Goal: Task Accomplishment & Management: Complete application form

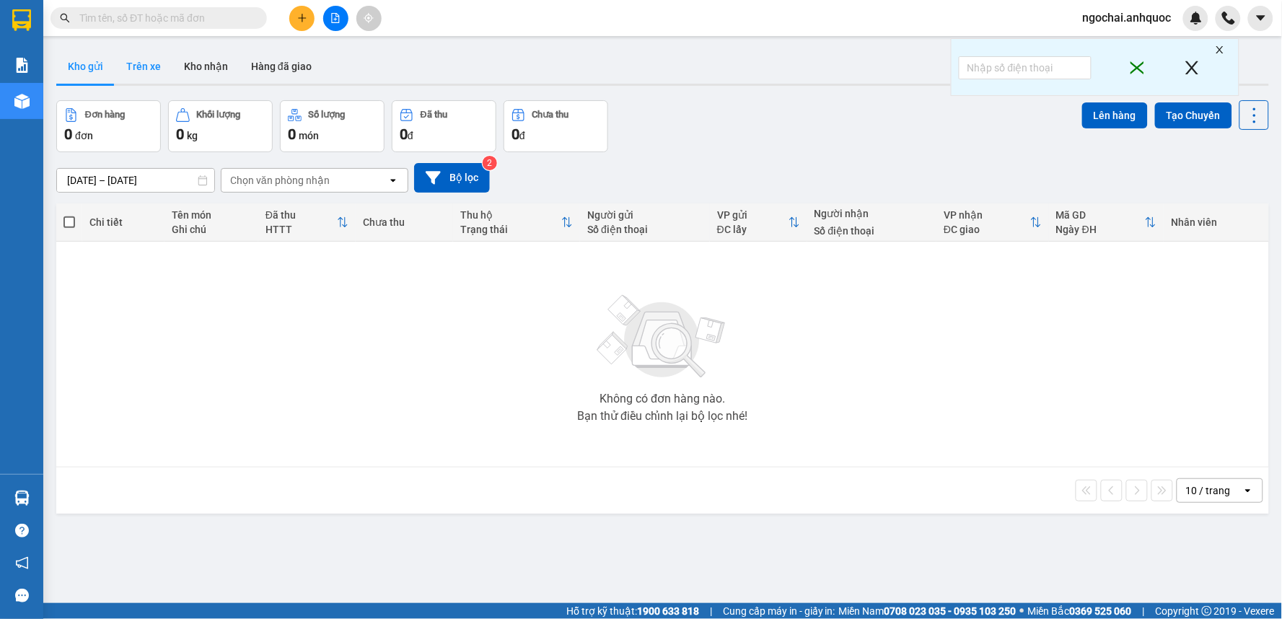
click at [138, 66] on button "Trên xe" at bounding box center [144, 66] width 58 height 35
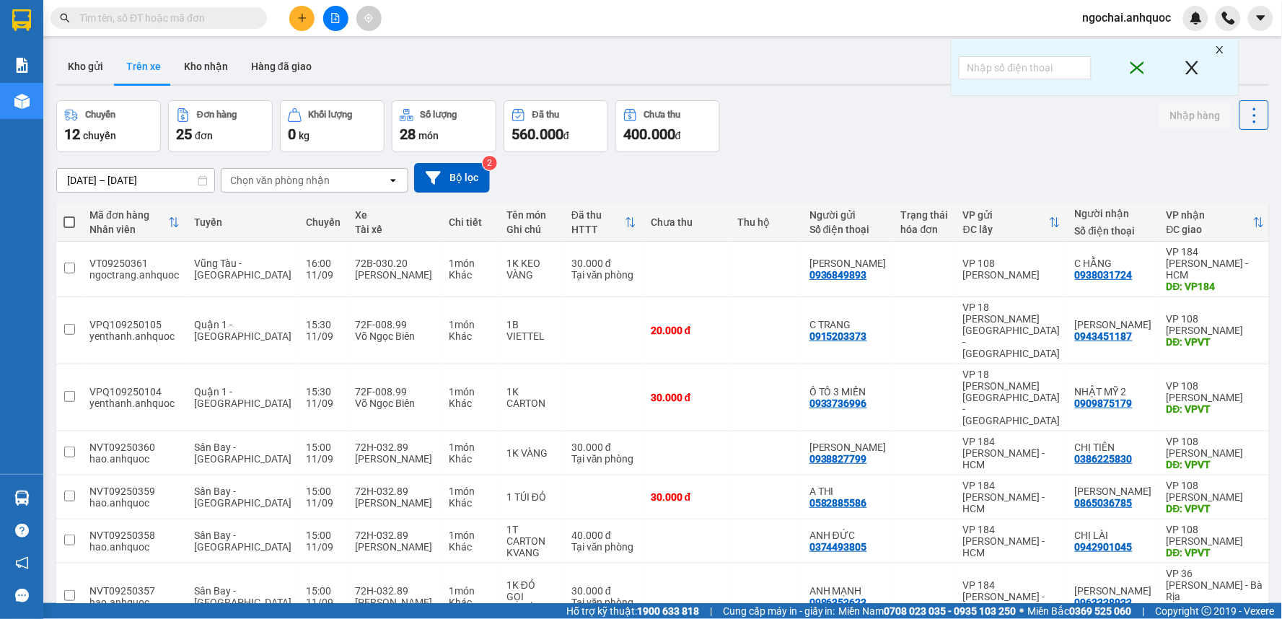
click at [185, 25] on input "text" at bounding box center [164, 18] width 170 height 16
paste input "0868798378"
type input "0868798378"
click at [89, 72] on button "Kho gửi" at bounding box center [85, 66] width 58 height 35
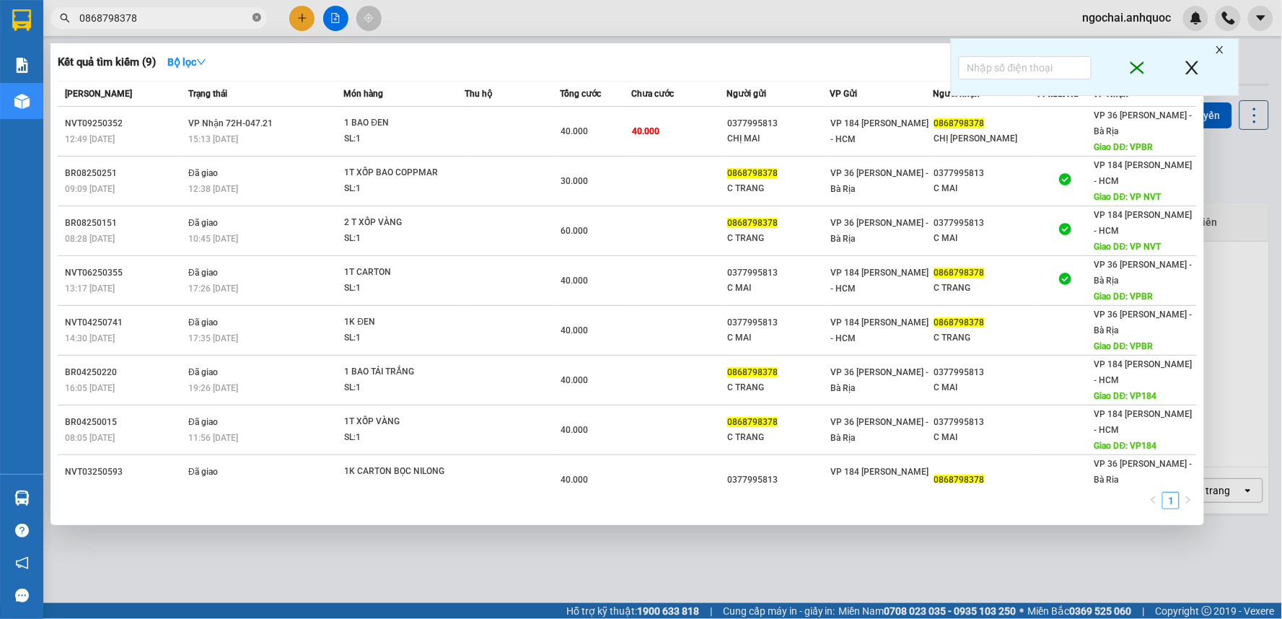
click at [260, 18] on icon "close-circle" at bounding box center [256, 17] width 9 height 9
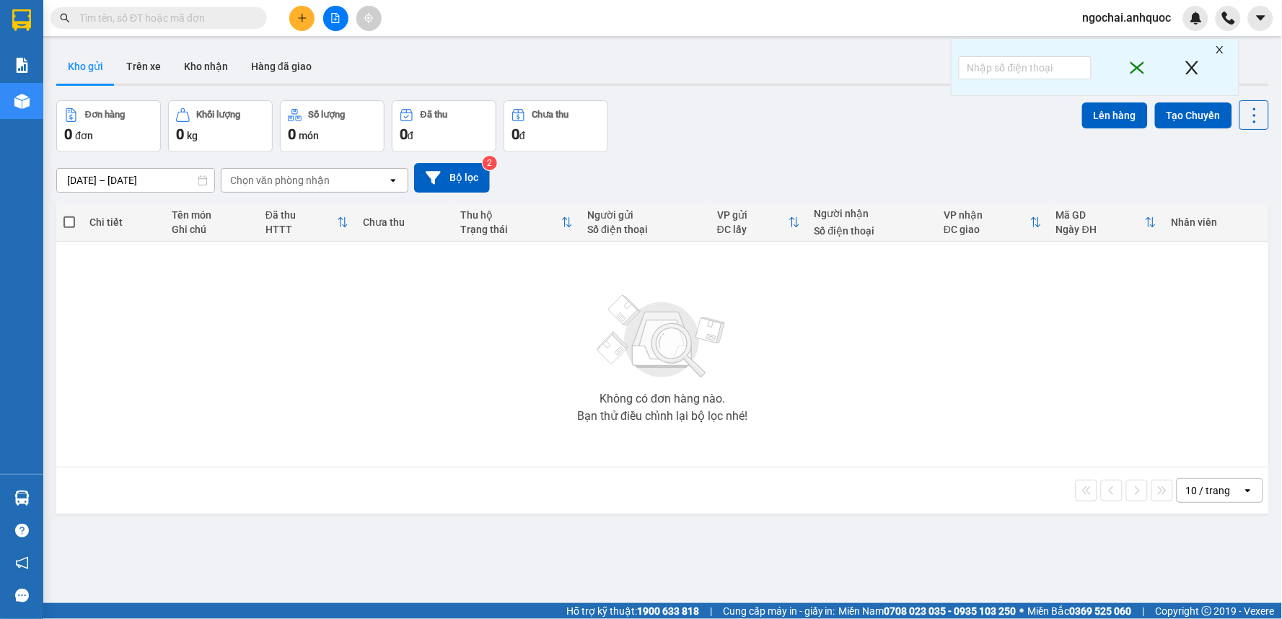
click at [203, 20] on input "text" at bounding box center [164, 18] width 170 height 16
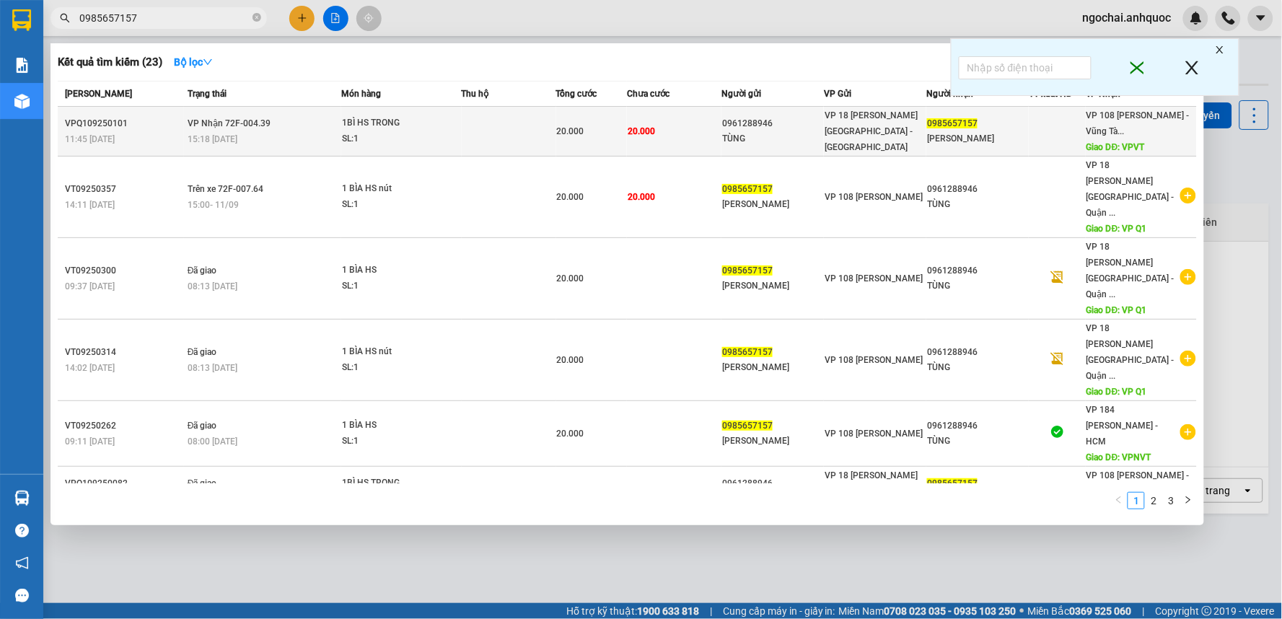
type input "0985657157"
click at [466, 143] on td at bounding box center [509, 132] width 94 height 50
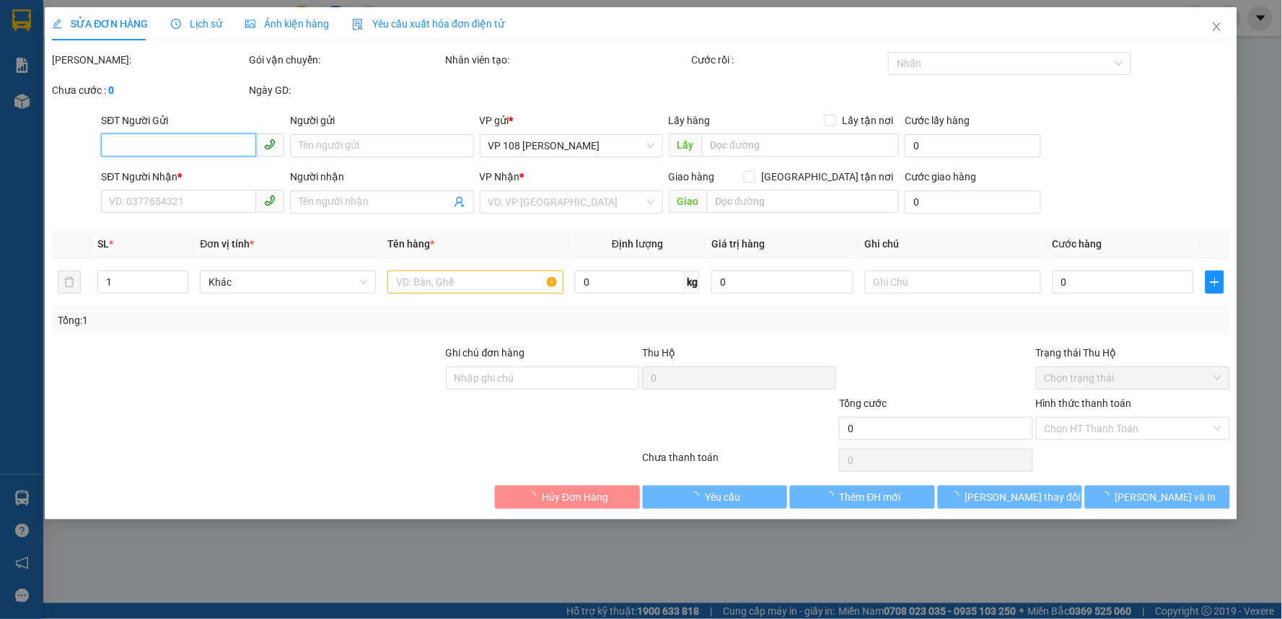
type input "0961288946"
type input "TÙNG"
type input "0985657157"
type input "[PERSON_NAME]"
type input "VPVT"
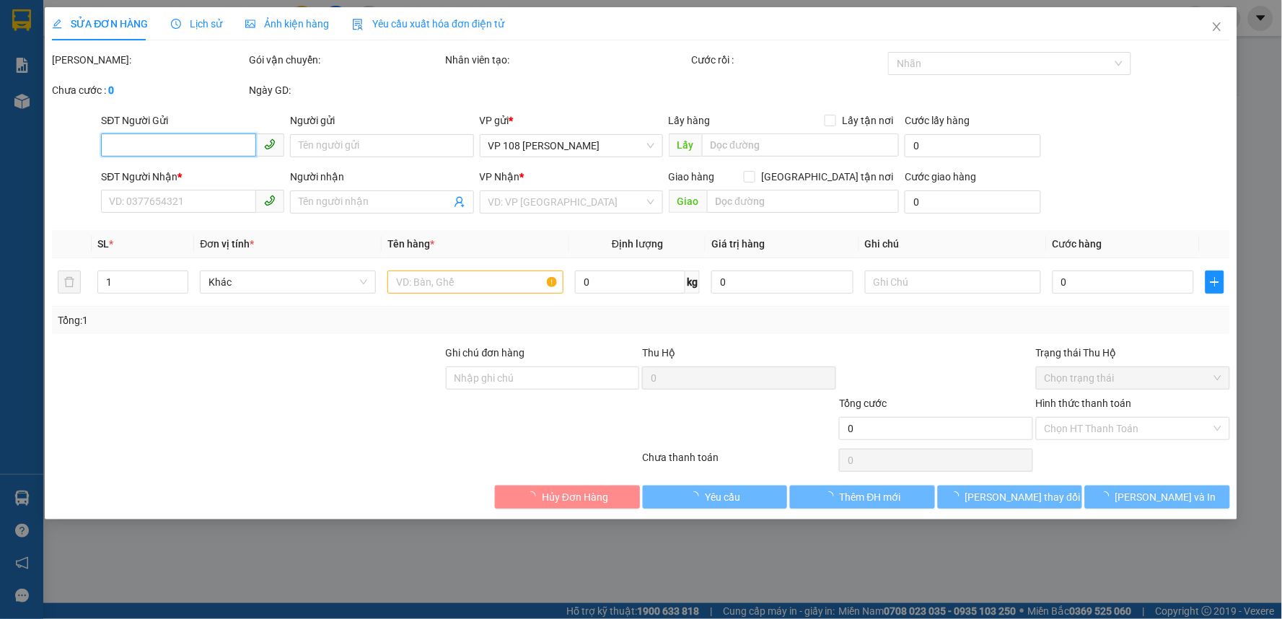
type input "20.000"
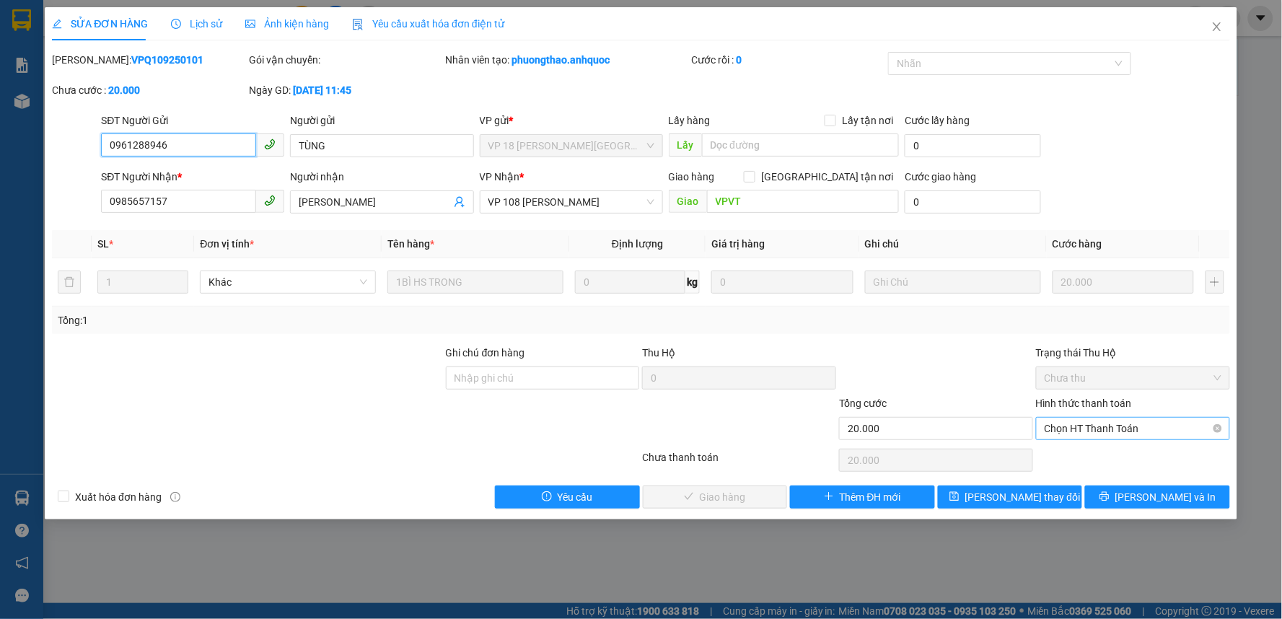
click at [1104, 431] on span "Chọn HT Thanh Toán" at bounding box center [1132, 429] width 177 height 22
click at [1105, 457] on div "Tại văn phòng" at bounding box center [1133, 457] width 177 height 16
type input "0"
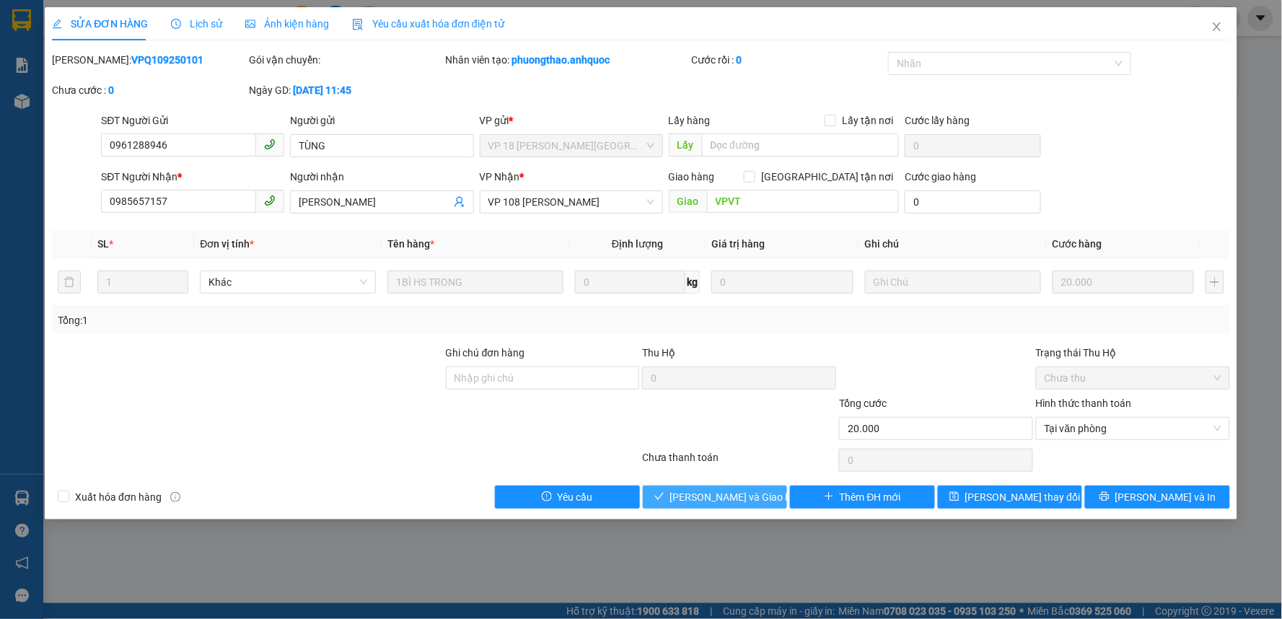
click at [765, 498] on button "[PERSON_NAME] và Giao hàng" at bounding box center [715, 496] width 145 height 23
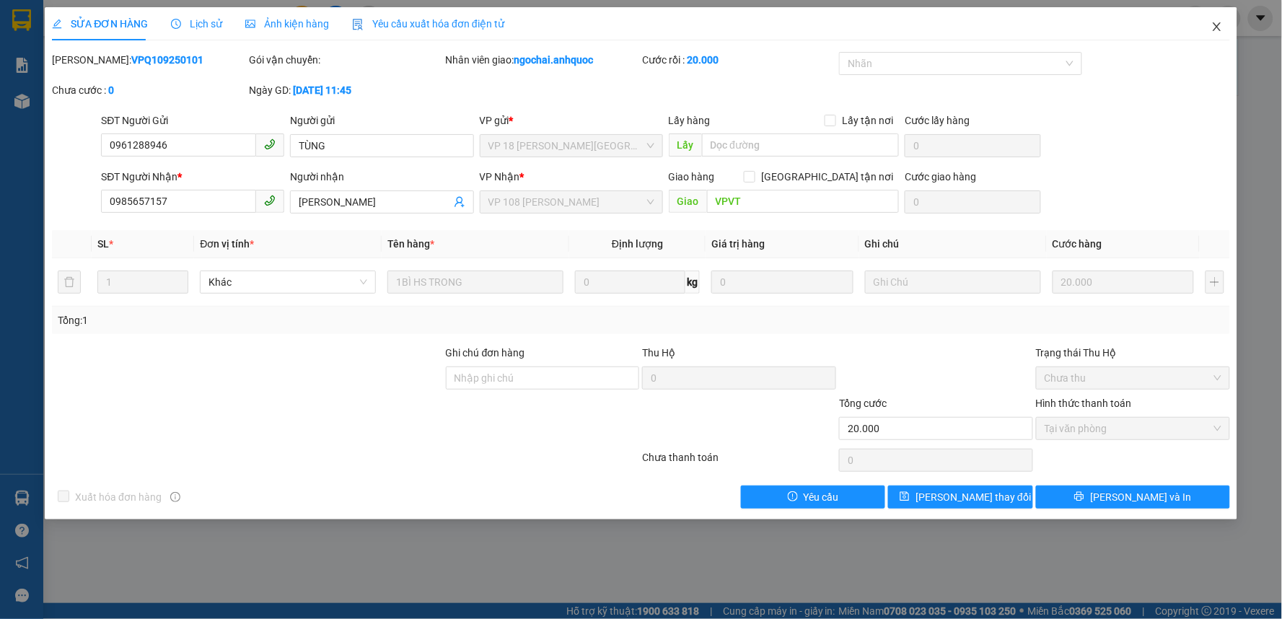
click at [1210, 27] on span "Close" at bounding box center [1217, 27] width 40 height 40
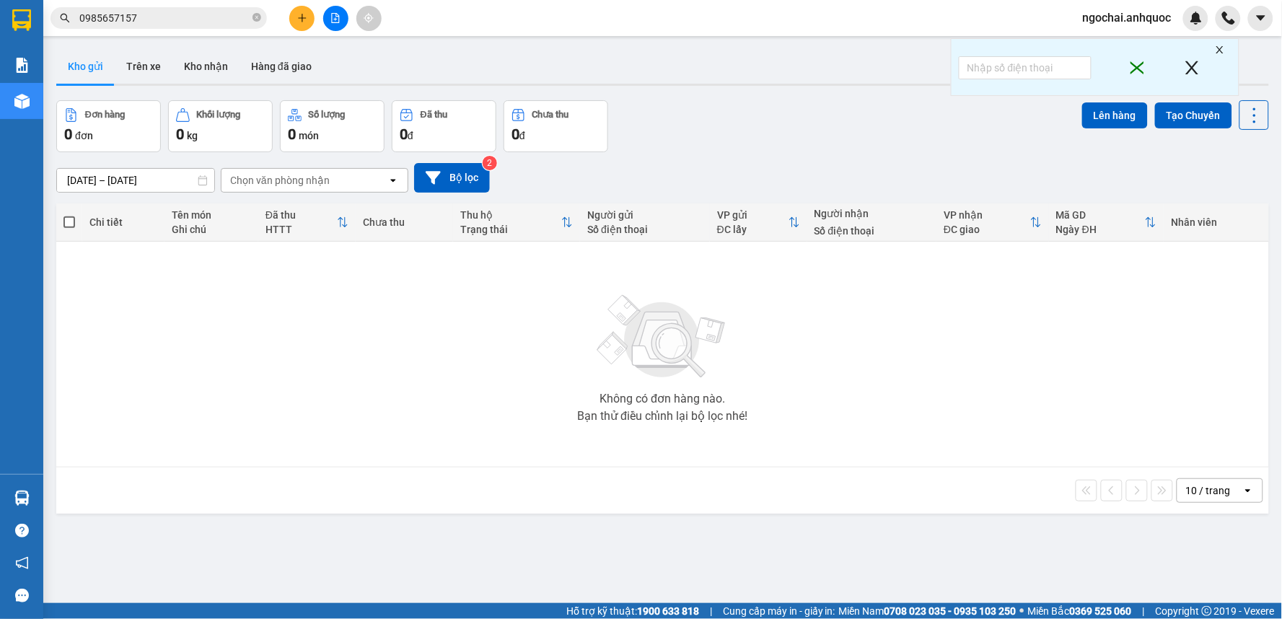
click at [199, 19] on input "0985657157" at bounding box center [164, 18] width 170 height 16
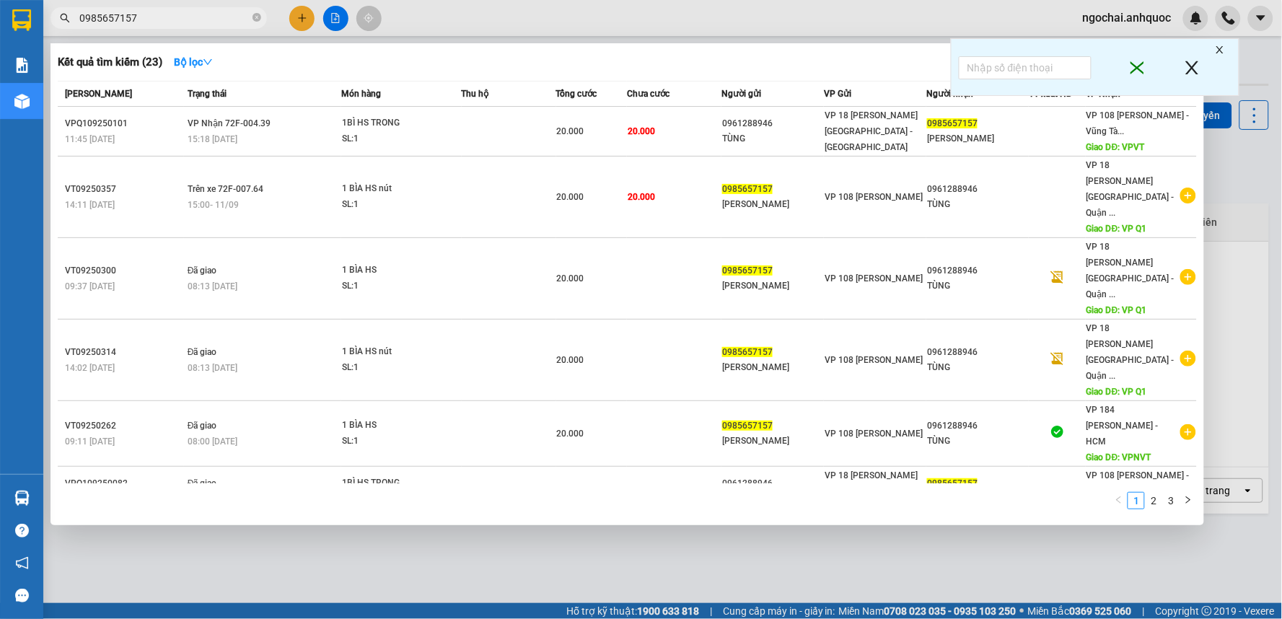
click at [199, 19] on input "0985657157" at bounding box center [164, 18] width 170 height 16
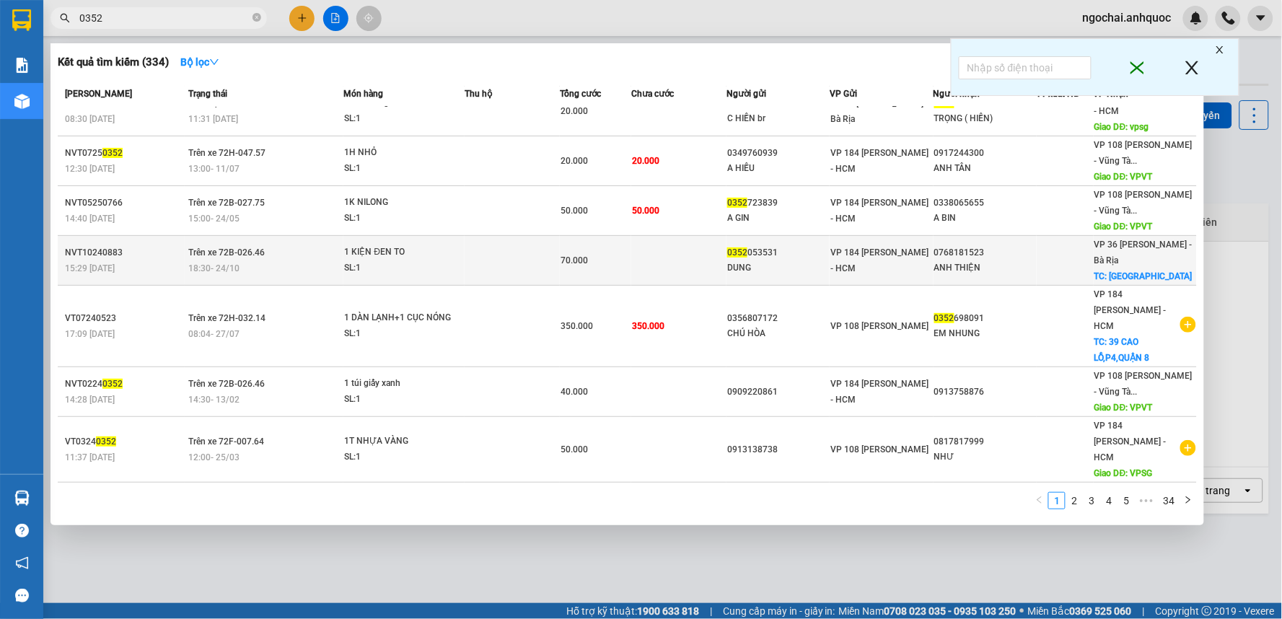
scroll to position [140, 0]
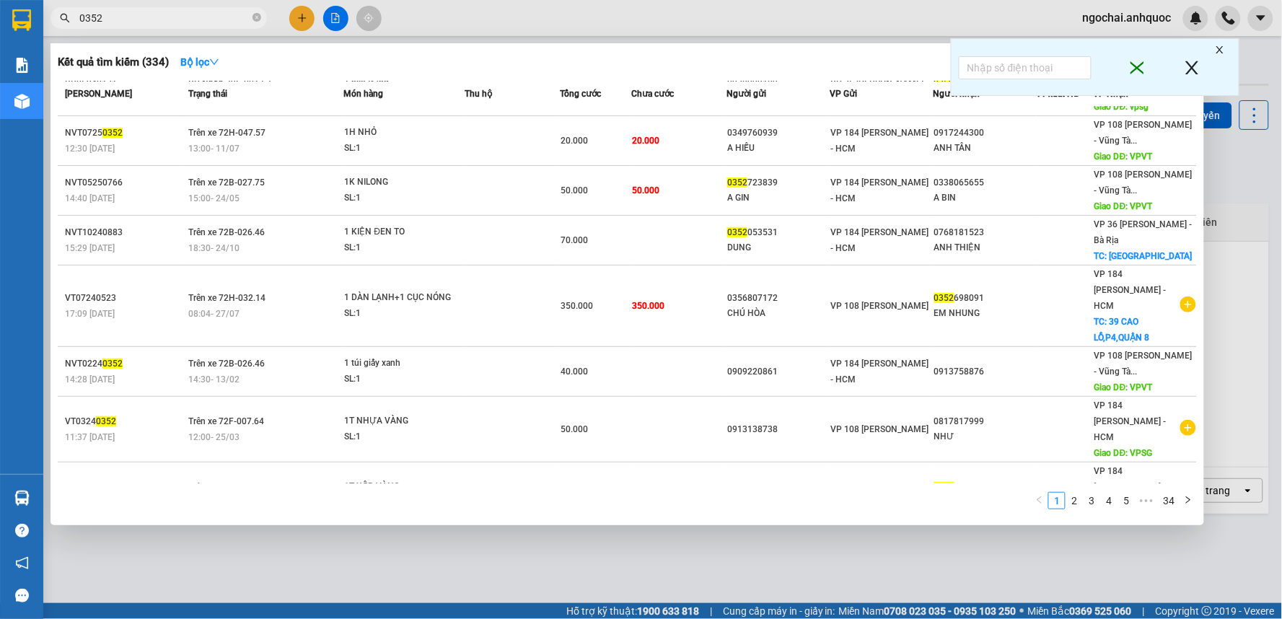
click at [128, 20] on input "0352" at bounding box center [164, 18] width 170 height 16
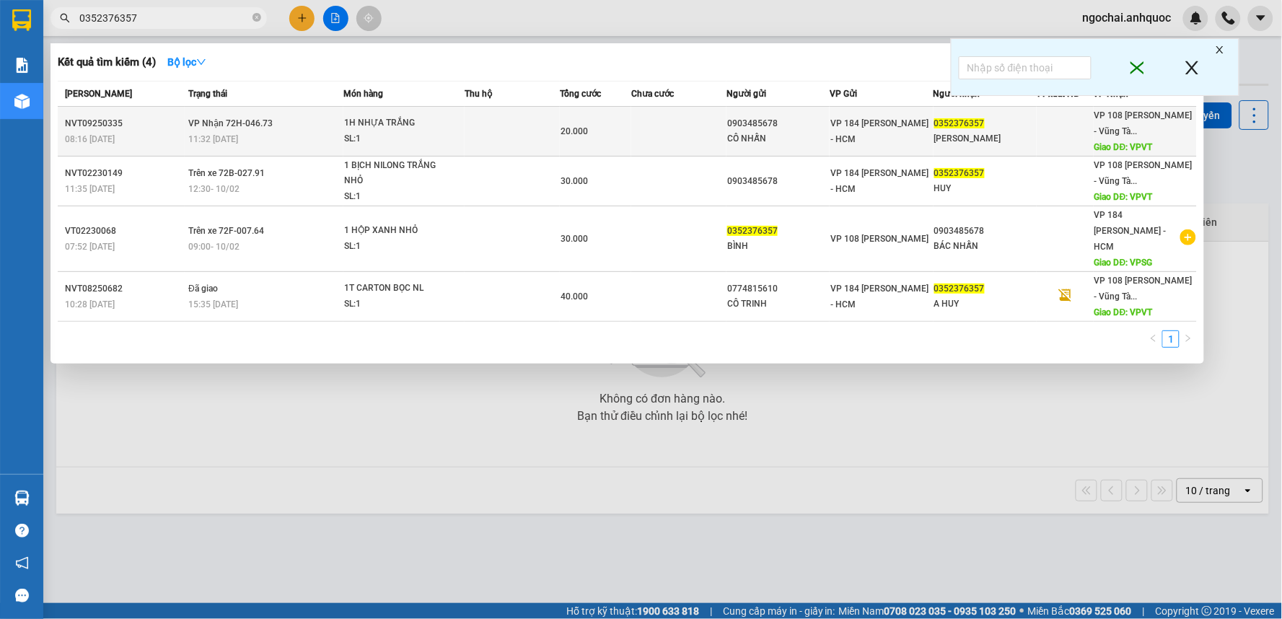
type input "0352376357"
click at [460, 142] on span "1H NHỰA TRẮNG SL: 1" at bounding box center [403, 130] width 119 height 31
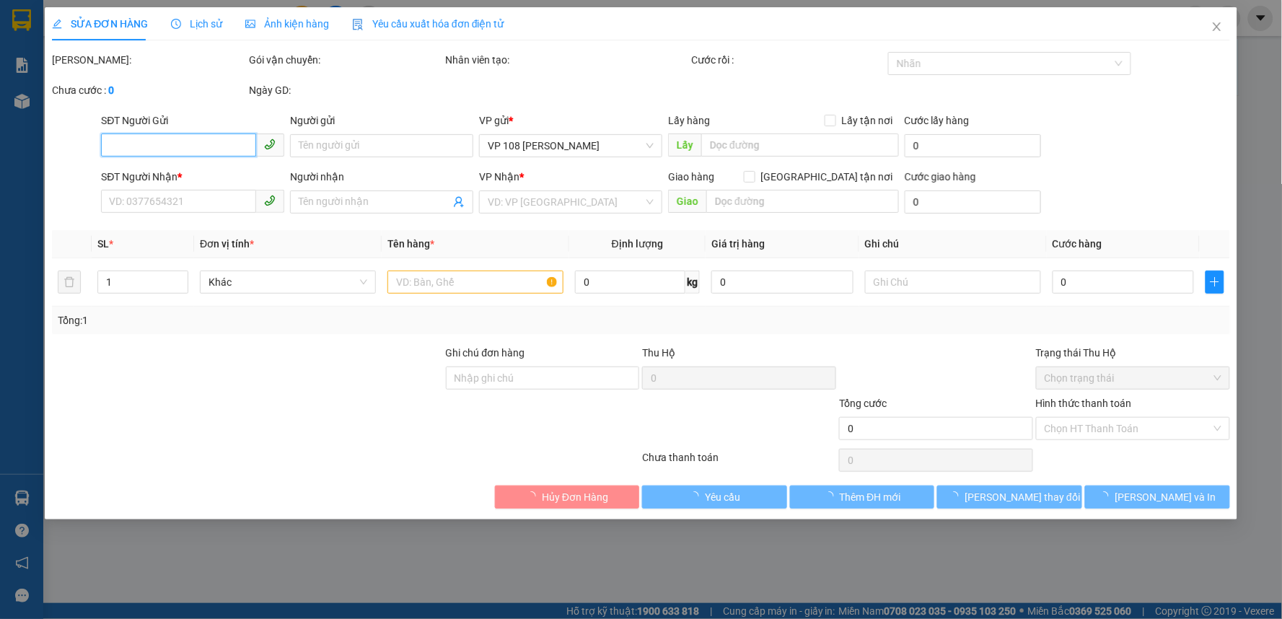
type input "0903485678"
type input "CÔ NHẪN"
type input "0352376357"
type input "[PERSON_NAME]"
type input "VPVT"
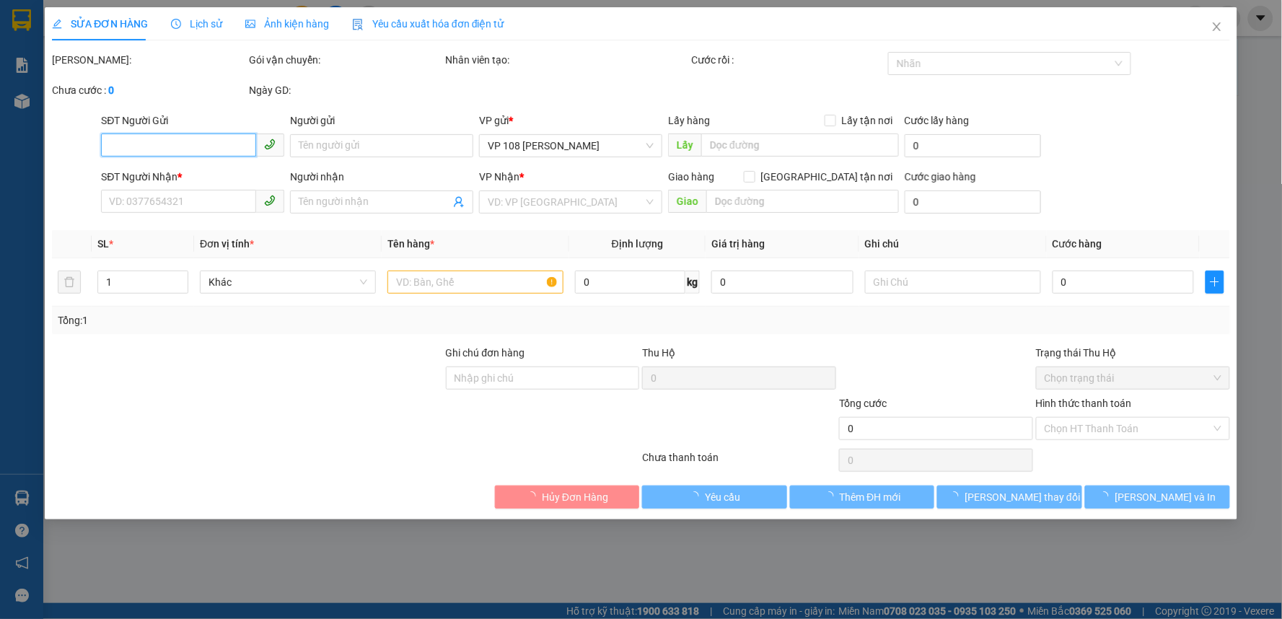
type input "TM 11/9 THỦY"
type input "20.000"
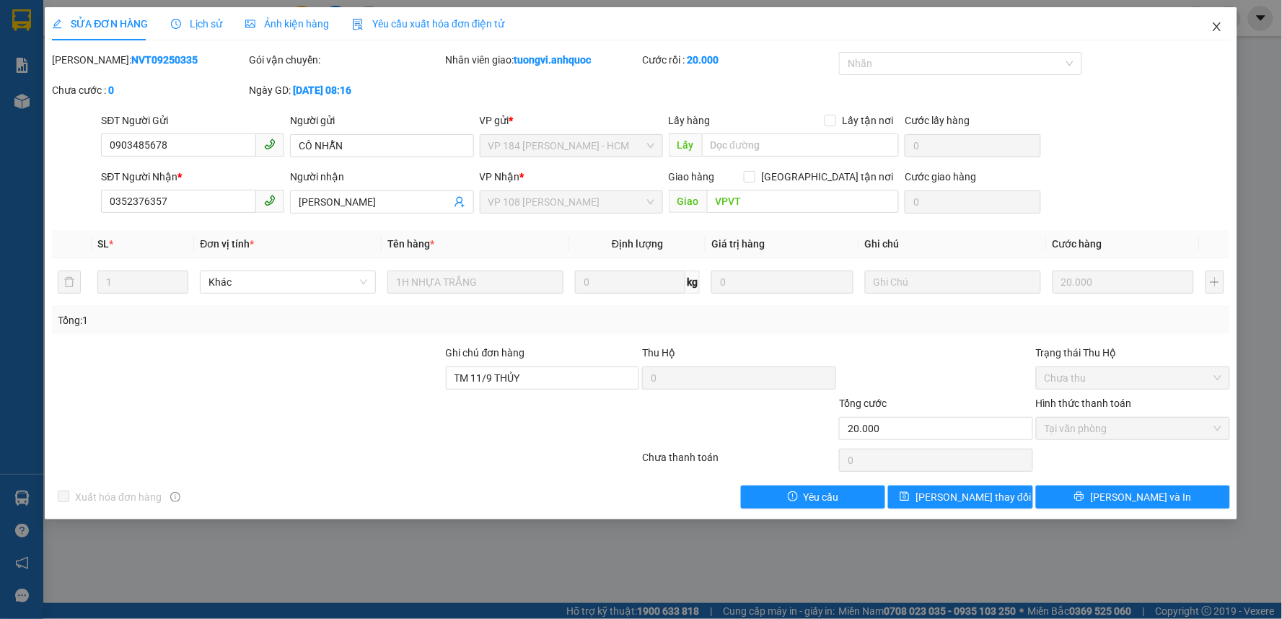
click at [1219, 25] on icon "close" at bounding box center [1216, 26] width 8 height 9
